Goal: Information Seeking & Learning: Learn about a topic

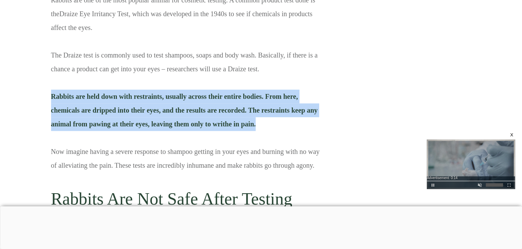
copy span "Rabbits are held down with restraints, usually across their entire bodies. From…"
drag, startPoint x: 255, startPoint y: 122, endPoint x: 41, endPoint y: 98, distance: 215.9
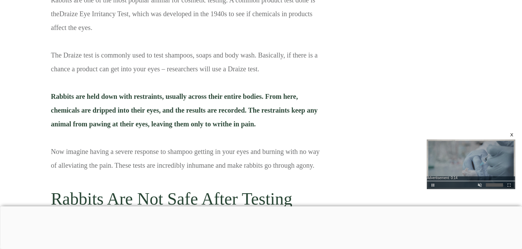
click at [268, 149] on p "Rabbits are one of the most popular animal for cosmetic testing. A common produ…" at bounding box center [188, 85] width 275 height 185
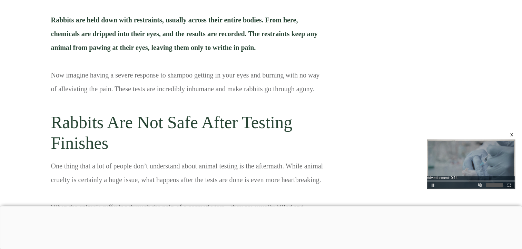
scroll to position [868, 0]
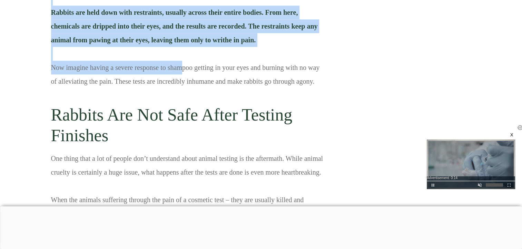
drag, startPoint x: 50, startPoint y: 68, endPoint x: 190, endPoint y: 70, distance: 140.4
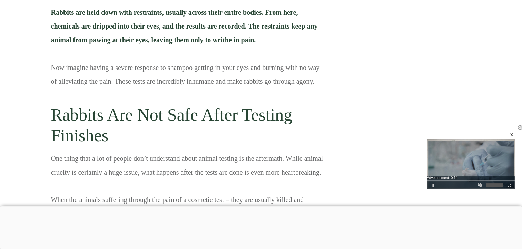
drag, startPoint x: 190, startPoint y: 70, endPoint x: 134, endPoint y: 80, distance: 57.1
click at [134, 80] on p "Rabbits are one of the most popular animal for cosmetic testing. A common produ…" at bounding box center [188, 1] width 275 height 185
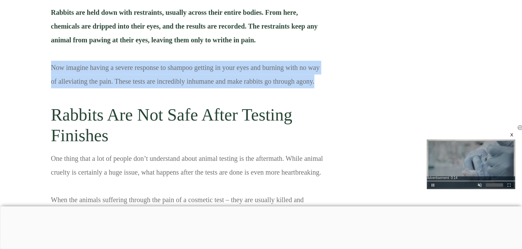
copy p "Now imagine having a severe response to shampoo getting in your eyes and burnin…"
drag, startPoint x: 51, startPoint y: 68, endPoint x: 316, endPoint y: 76, distance: 265.0
click at [316, 76] on p "Rabbits are one of the most popular animal for cosmetic testing. A common produ…" at bounding box center [188, 1] width 275 height 185
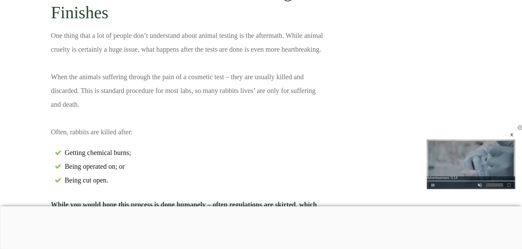
scroll to position [992, 0]
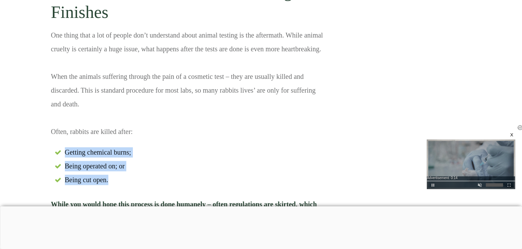
copy ul "Getting chemical burns; Being operated on; or Being cut open."
drag, startPoint x: 109, startPoint y: 181, endPoint x: 58, endPoint y: 151, distance: 59.8
click at [58, 151] on ul "Getting chemical burns; Being operated on; or Being cut open." at bounding box center [188, 167] width 275 height 41
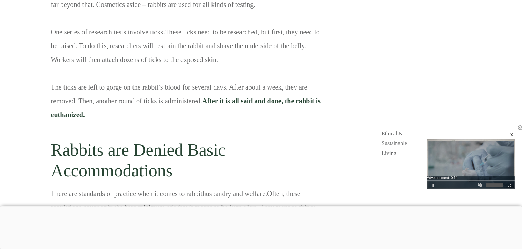
scroll to position [2293, 0]
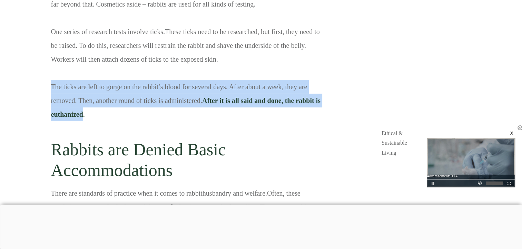
copy p "The ticks are left to gorge on the rabbit’s blood for several days. After about…"
drag, startPoint x: 84, startPoint y: 115, endPoint x: 43, endPoint y: 90, distance: 48.1
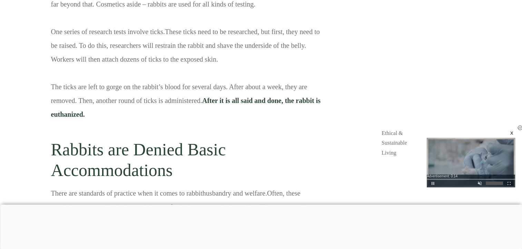
click at [189, 116] on p "What’s worse is that although it's common to associate cosmetic testing with ra…" at bounding box center [188, 55] width 275 height 145
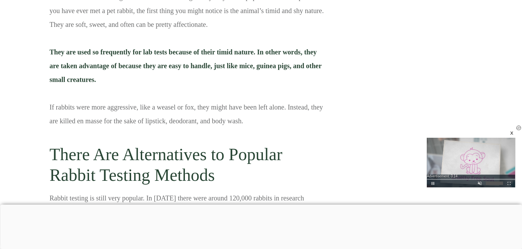
scroll to position [2949, 1]
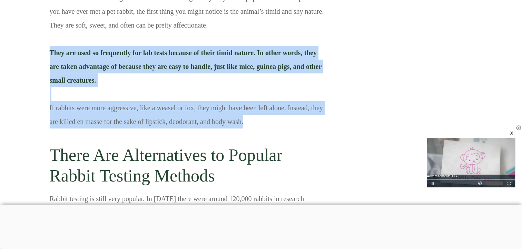
drag, startPoint x: 243, startPoint y: 120, endPoint x: 51, endPoint y: 48, distance: 204.9
click at [51, 48] on p "One of the most unsettling facts about rabbit testing is why they are so popula…" at bounding box center [187, 62] width 275 height 143
copy p "They are used so frequently for lab tests because of their timid nature. In oth…"
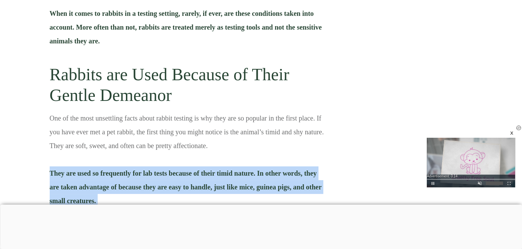
scroll to position [2826, 1]
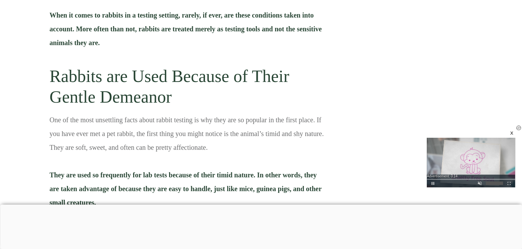
click at [179, 130] on p "One of the most unsettling facts about rabbit testing is why they are so popula…" at bounding box center [187, 184] width 275 height 143
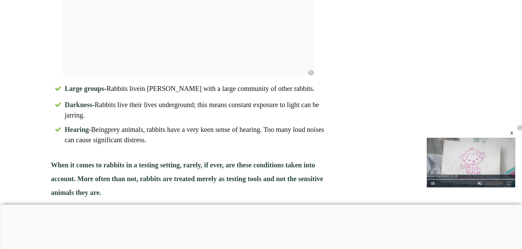
scroll to position [2677, 0]
